Goal: Navigation & Orientation: Find specific page/section

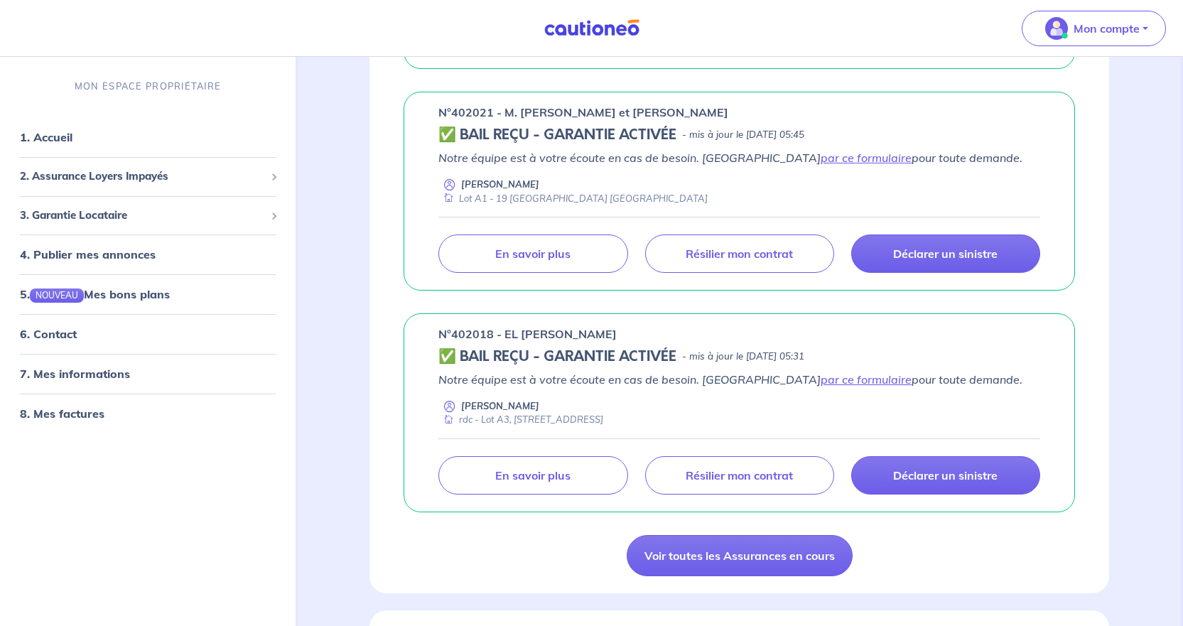
scroll to position [1065, 0]
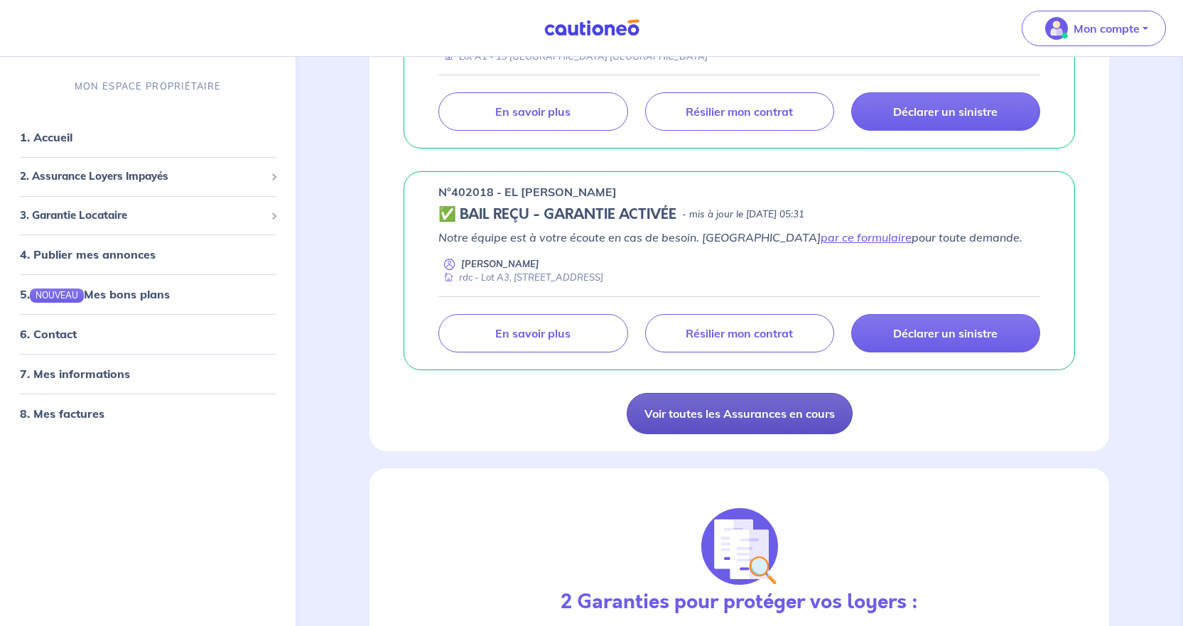
click at [573, 411] on link "Voir toutes les Assurances en cours" at bounding box center [739, 413] width 226 height 41
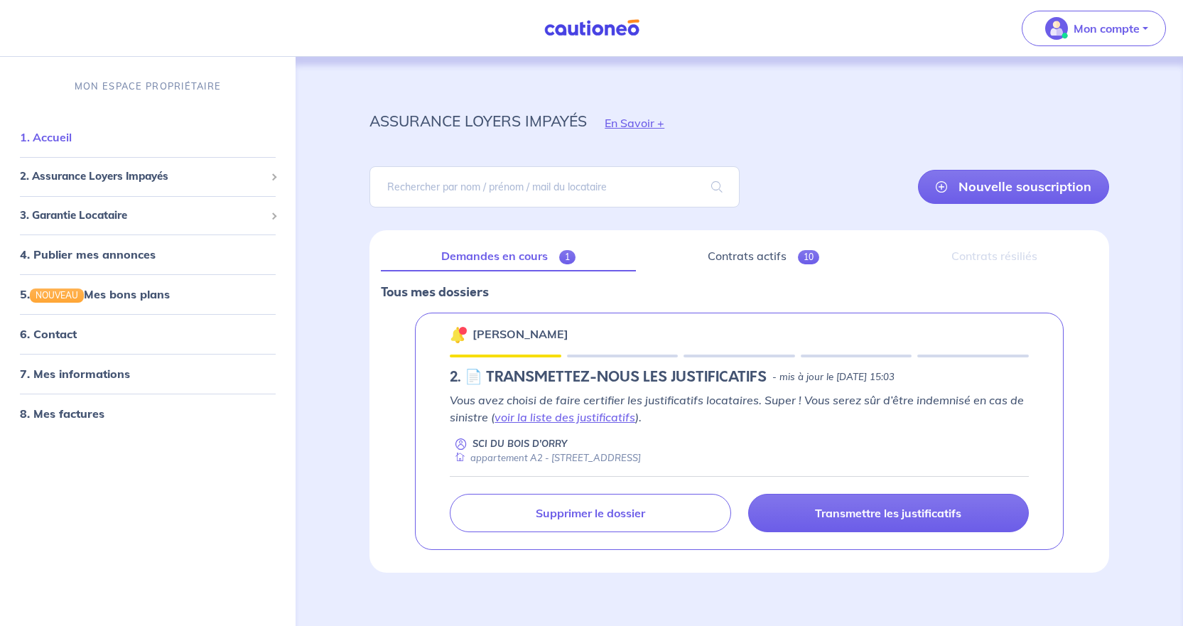
click at [55, 131] on link "1. Accueil" at bounding box center [46, 137] width 52 height 14
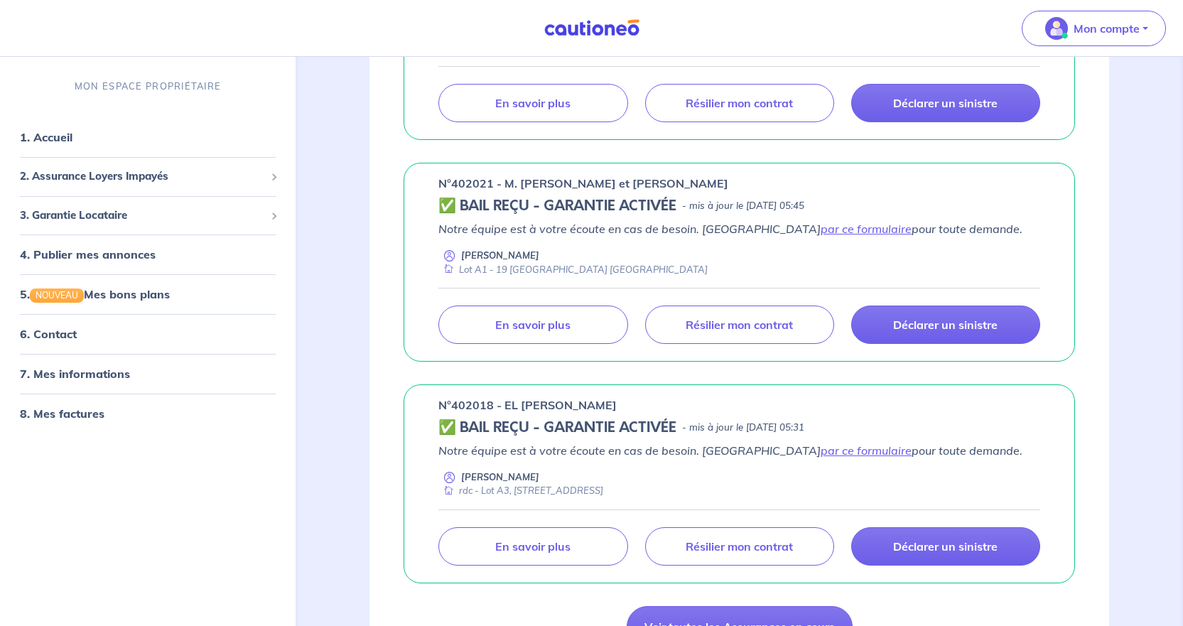
scroll to position [1136, 0]
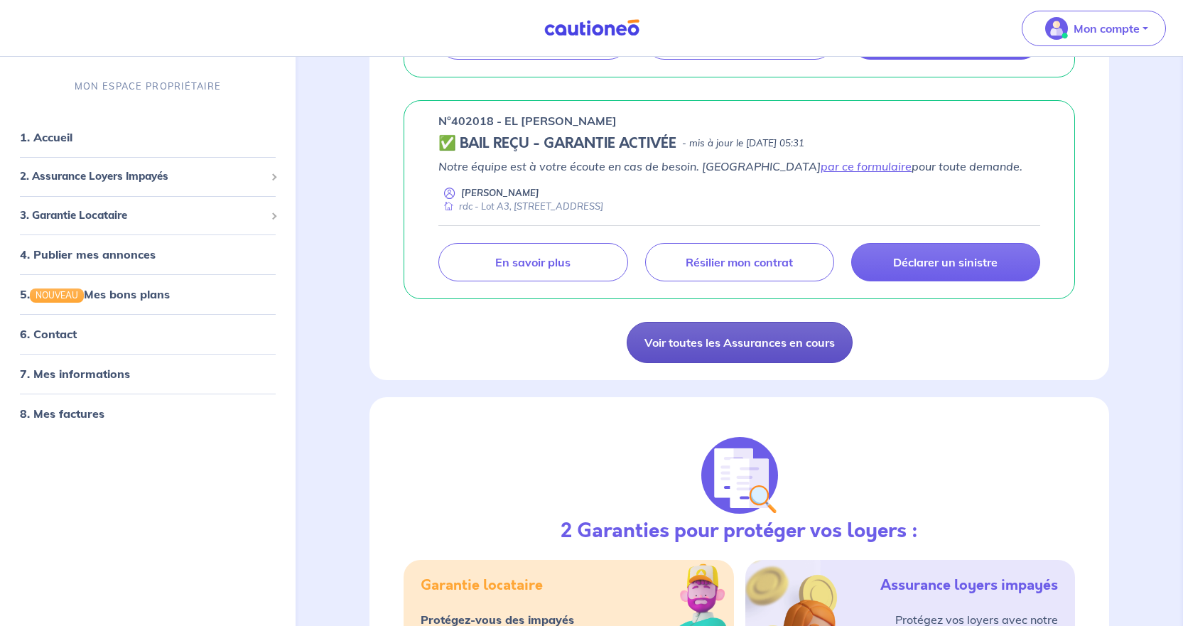
click at [573, 349] on link "Voir toutes les Assurances en cours" at bounding box center [739, 342] width 226 height 41
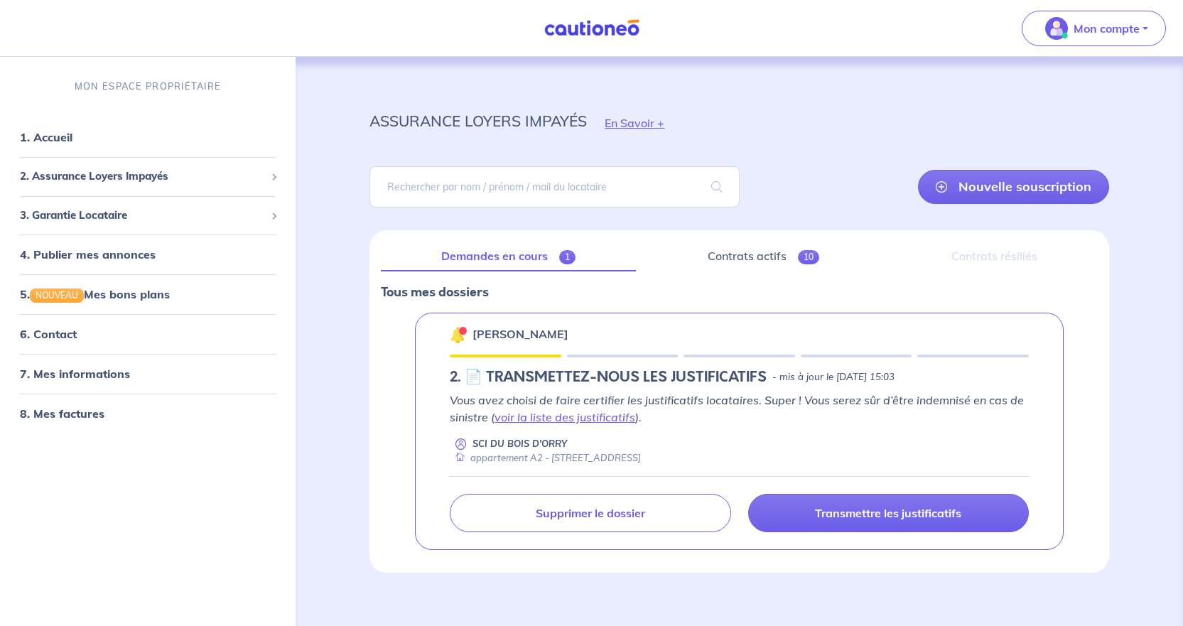
scroll to position [15, 0]
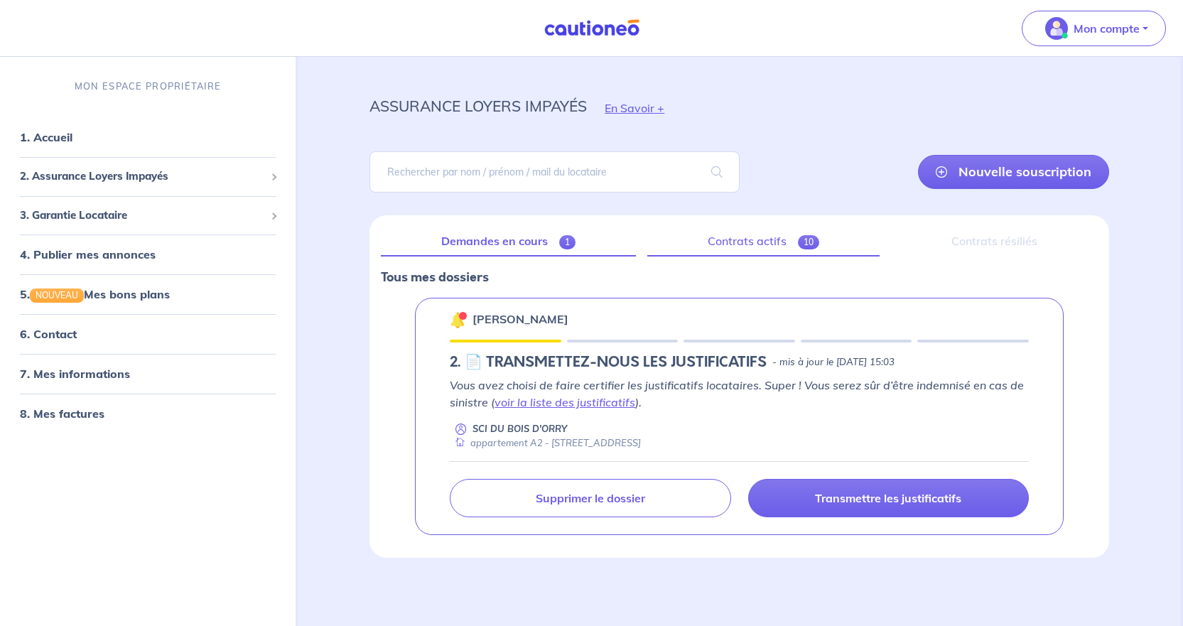
click at [573, 249] on link "Contrats actifs 10" at bounding box center [763, 242] width 232 height 30
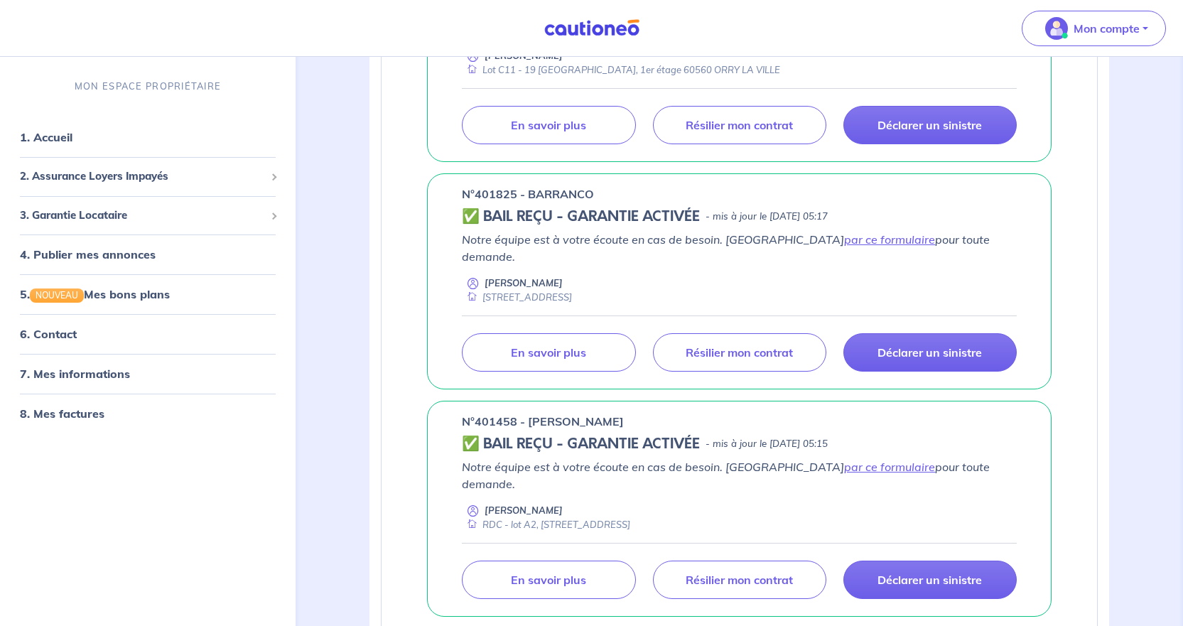
scroll to position [1208, 0]
